Goal: Task Accomplishment & Management: Use online tool/utility

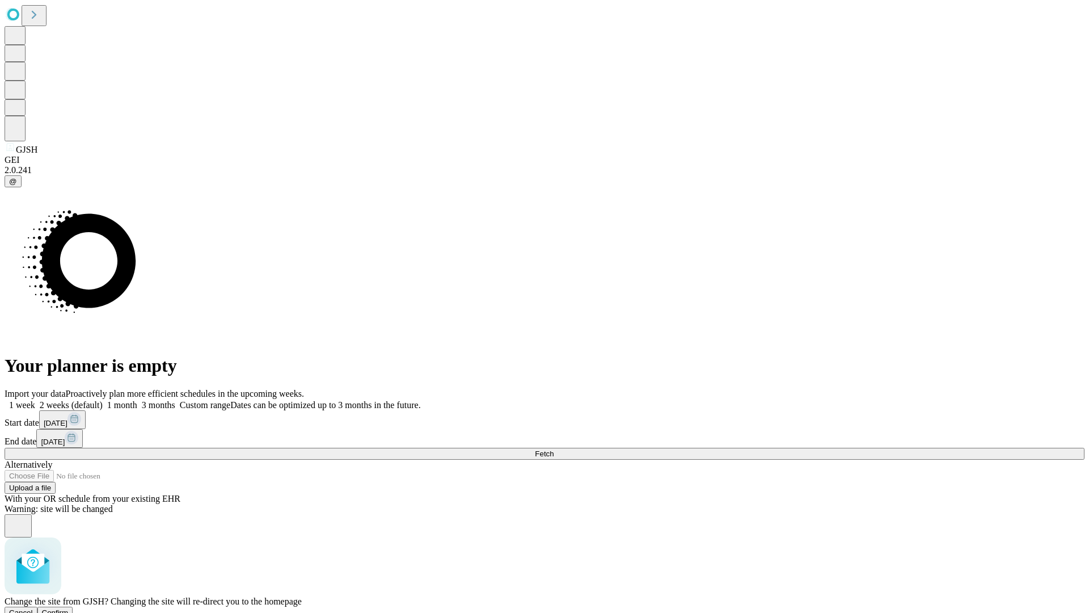
click at [69, 608] on span "Confirm" at bounding box center [55, 612] width 27 height 9
click at [35, 400] on label "1 week" at bounding box center [20, 405] width 31 height 10
click at [554, 449] on span "Fetch" at bounding box center [544, 453] width 19 height 9
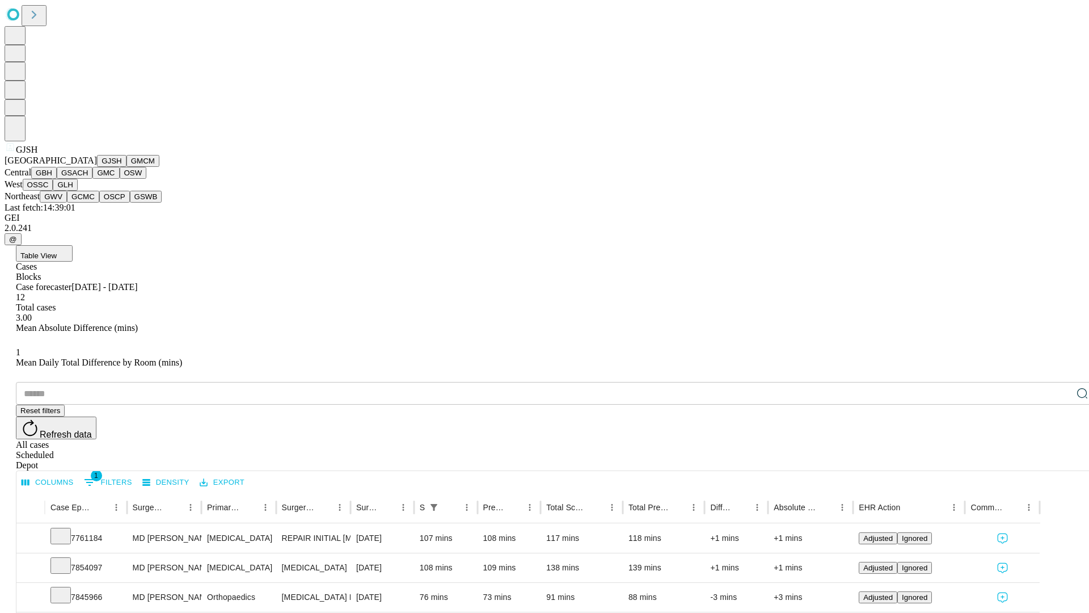
click at [127, 167] on button "GMCM" at bounding box center [143, 161] width 33 height 12
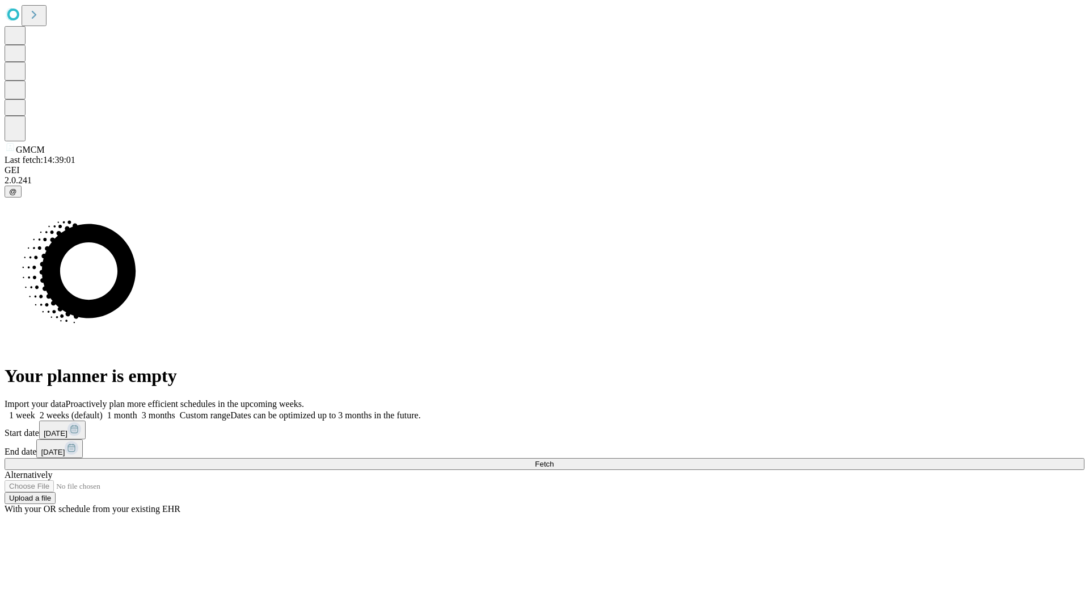
click at [554, 460] on span "Fetch" at bounding box center [544, 464] width 19 height 9
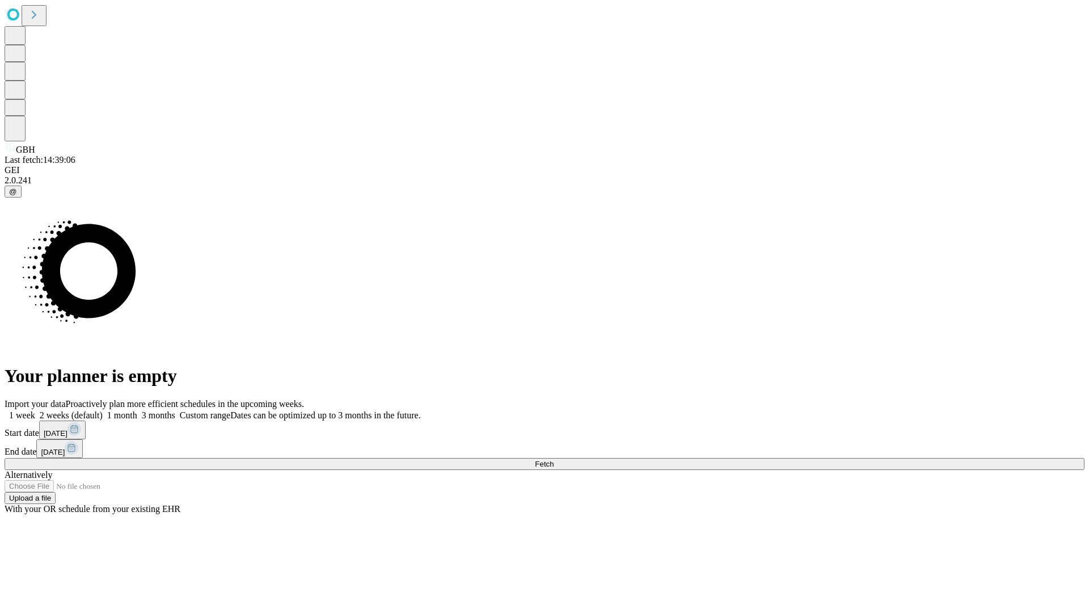
click at [35, 410] on label "1 week" at bounding box center [20, 415] width 31 height 10
click at [554, 460] on span "Fetch" at bounding box center [544, 464] width 19 height 9
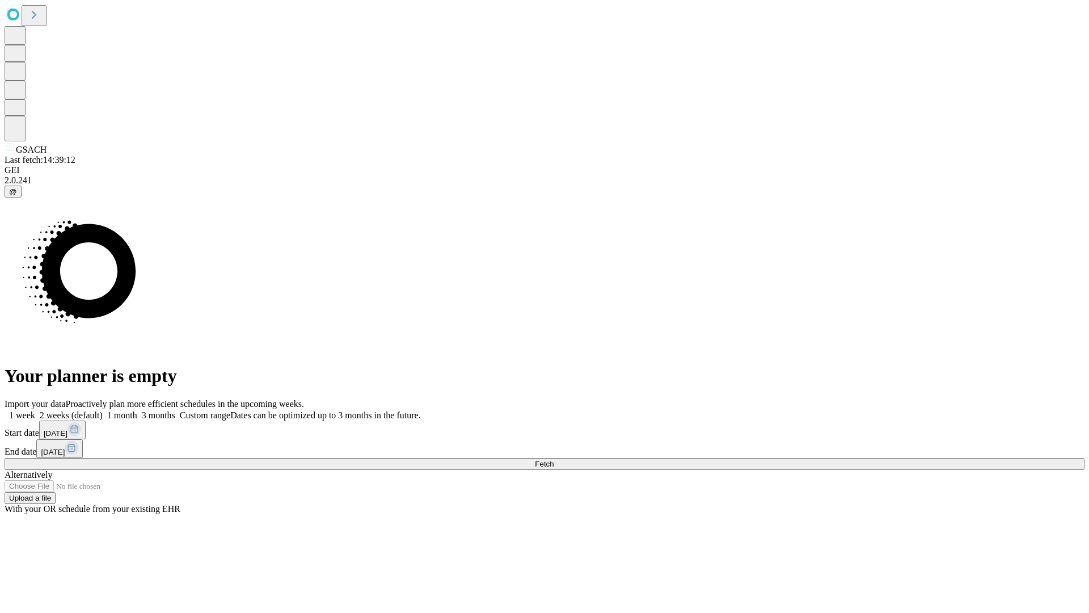
click at [35, 410] on label "1 week" at bounding box center [20, 415] width 31 height 10
click at [554, 460] on span "Fetch" at bounding box center [544, 464] width 19 height 9
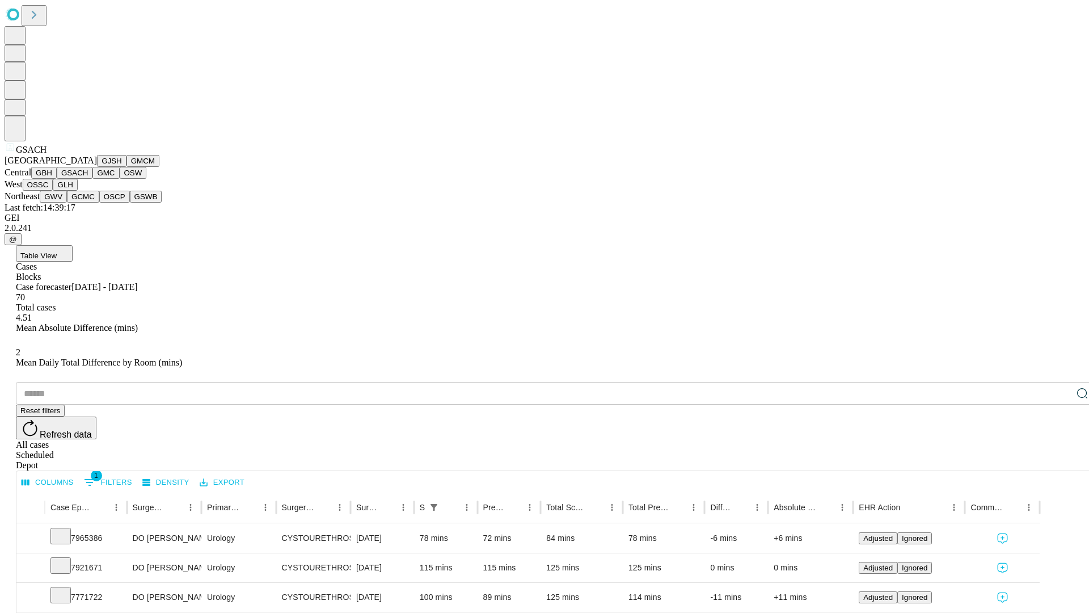
click at [92, 179] on button "GMC" at bounding box center [105, 173] width 27 height 12
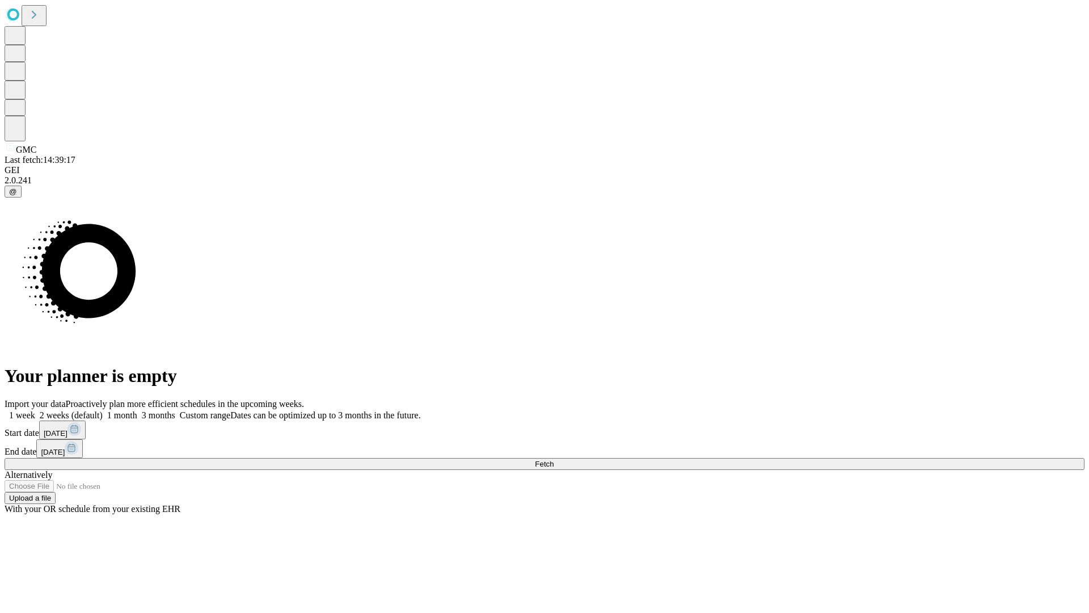
click at [35, 410] on label "1 week" at bounding box center [20, 415] width 31 height 10
click at [554, 460] on span "Fetch" at bounding box center [544, 464] width 19 height 9
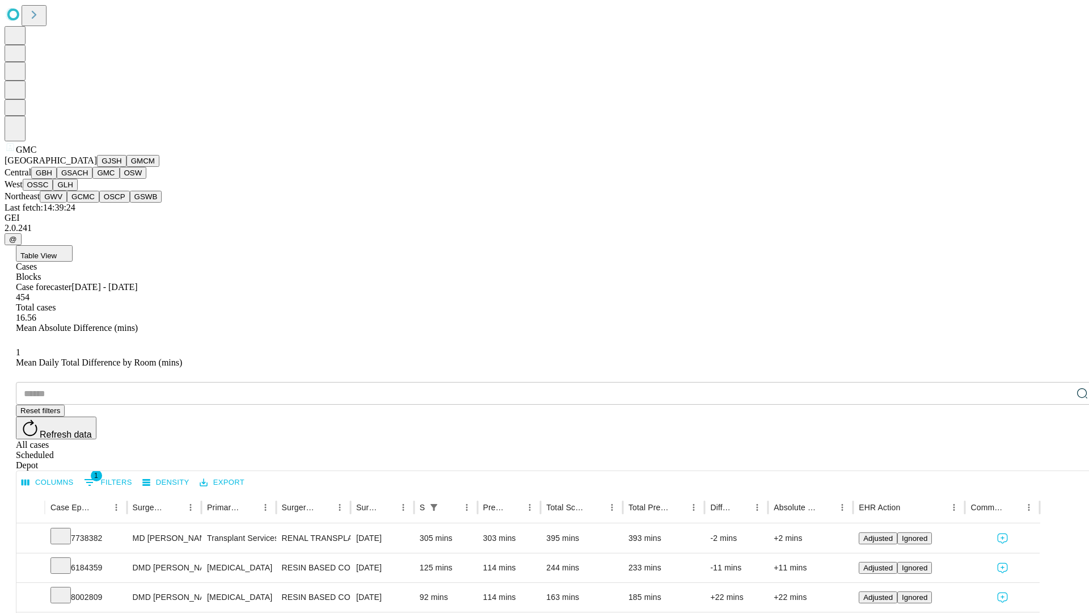
click at [120, 179] on button "OSW" at bounding box center [133, 173] width 27 height 12
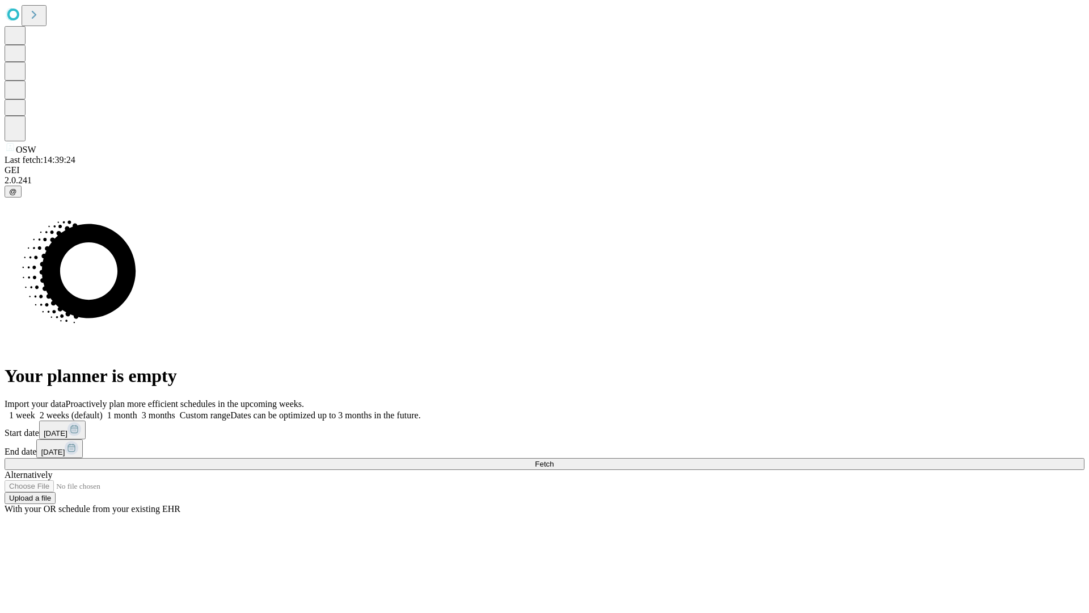
click at [35, 410] on label "1 week" at bounding box center [20, 415] width 31 height 10
click at [554, 460] on span "Fetch" at bounding box center [544, 464] width 19 height 9
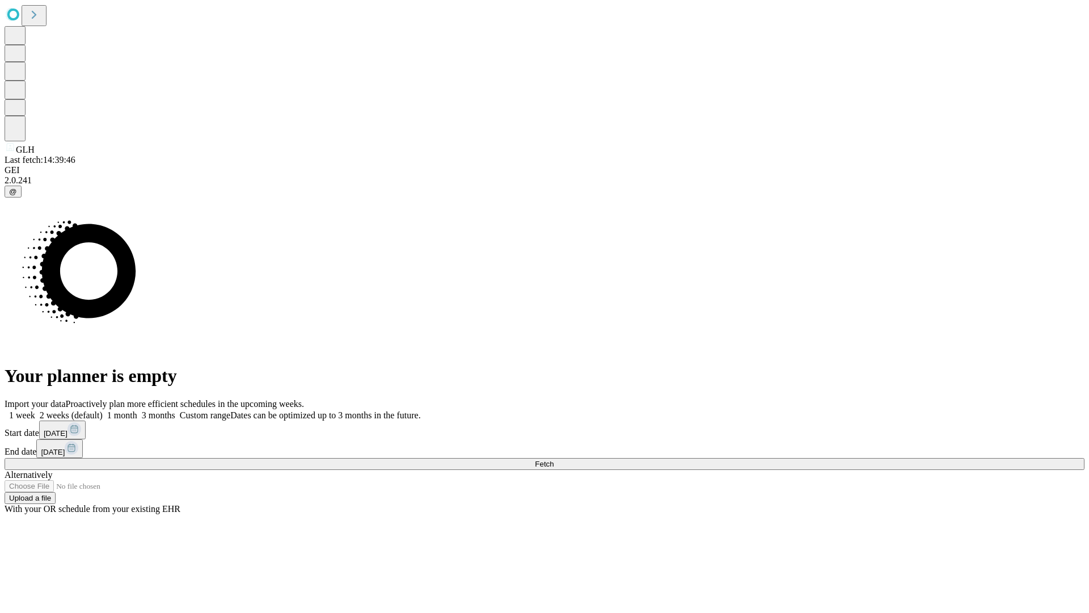
click at [35, 410] on label "1 week" at bounding box center [20, 415] width 31 height 10
click at [554, 460] on span "Fetch" at bounding box center [544, 464] width 19 height 9
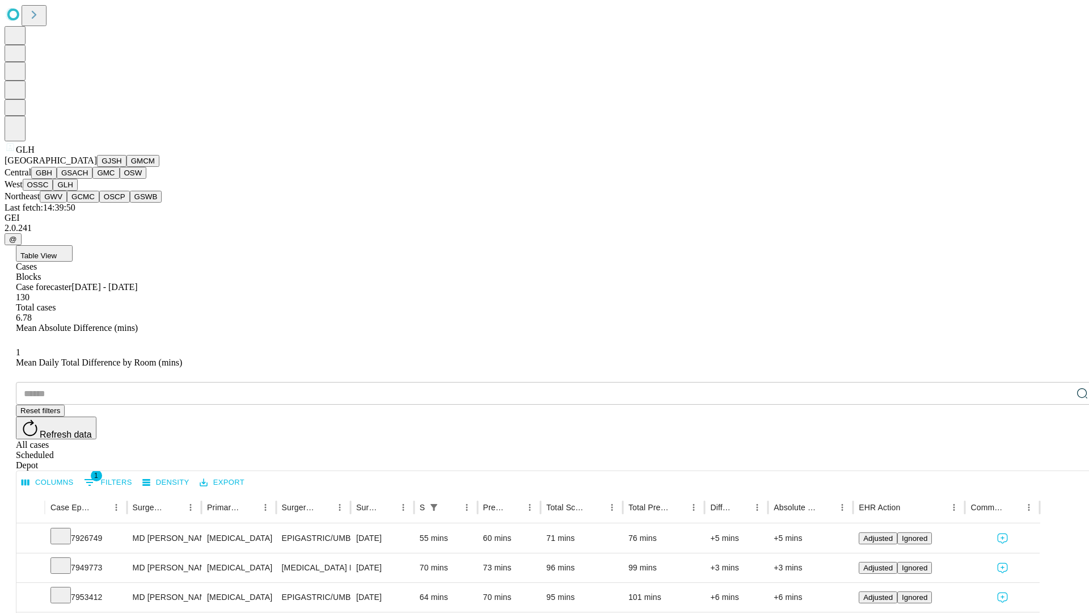
click at [67, 203] on button "GWV" at bounding box center [53, 197] width 27 height 12
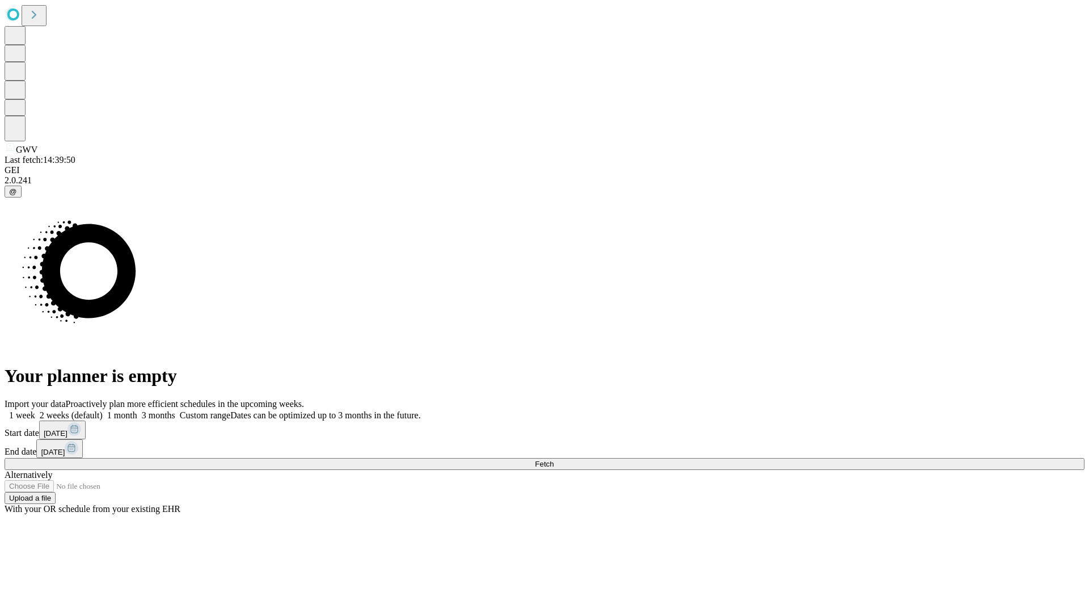
click at [35, 410] on label "1 week" at bounding box center [20, 415] width 31 height 10
click at [554, 460] on span "Fetch" at bounding box center [544, 464] width 19 height 9
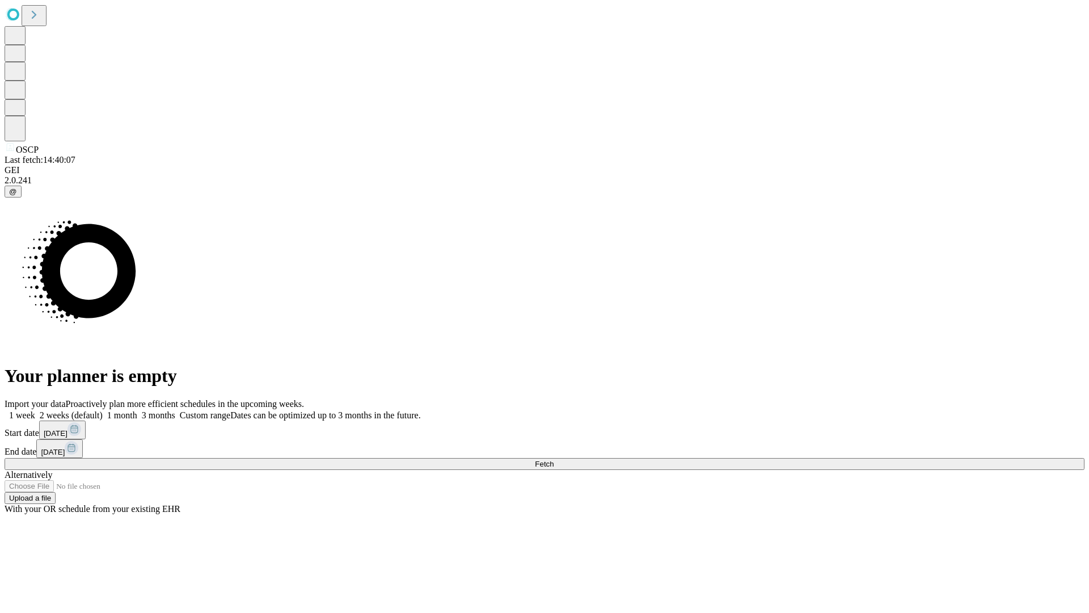
click at [35, 410] on label "1 week" at bounding box center [20, 415] width 31 height 10
click at [554, 460] on span "Fetch" at bounding box center [544, 464] width 19 height 9
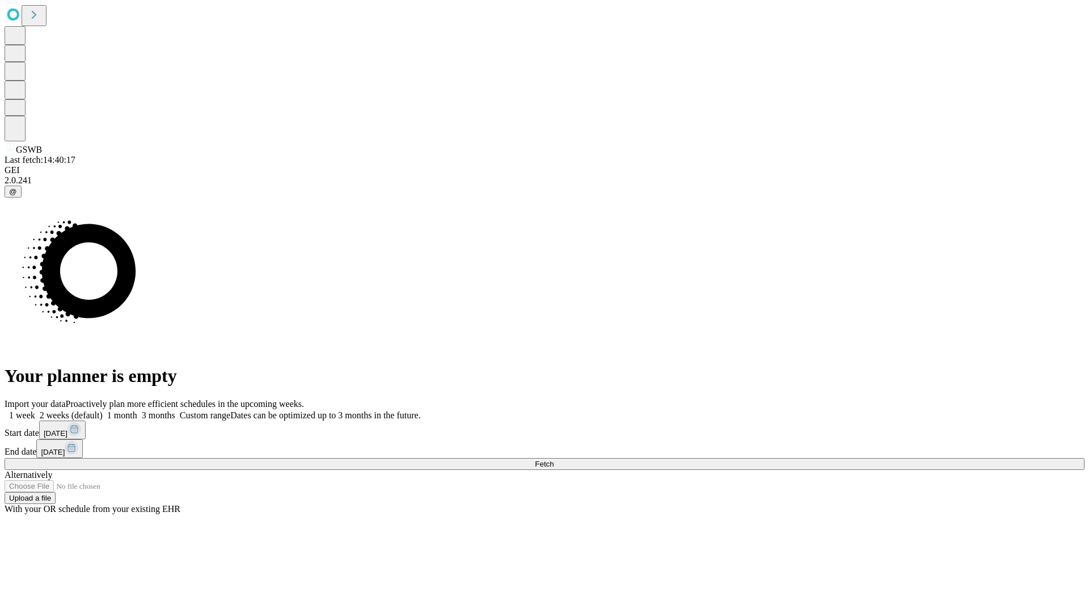
click at [35, 410] on label "1 week" at bounding box center [20, 415] width 31 height 10
click at [554, 460] on span "Fetch" at bounding box center [544, 464] width 19 height 9
